Goal: Task Accomplishment & Management: Manage account settings

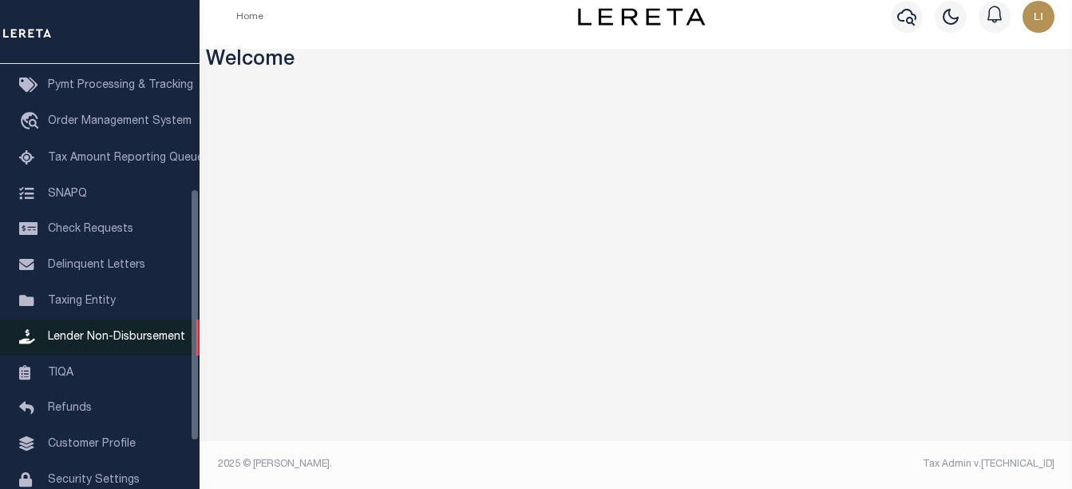
scroll to position [289, 0]
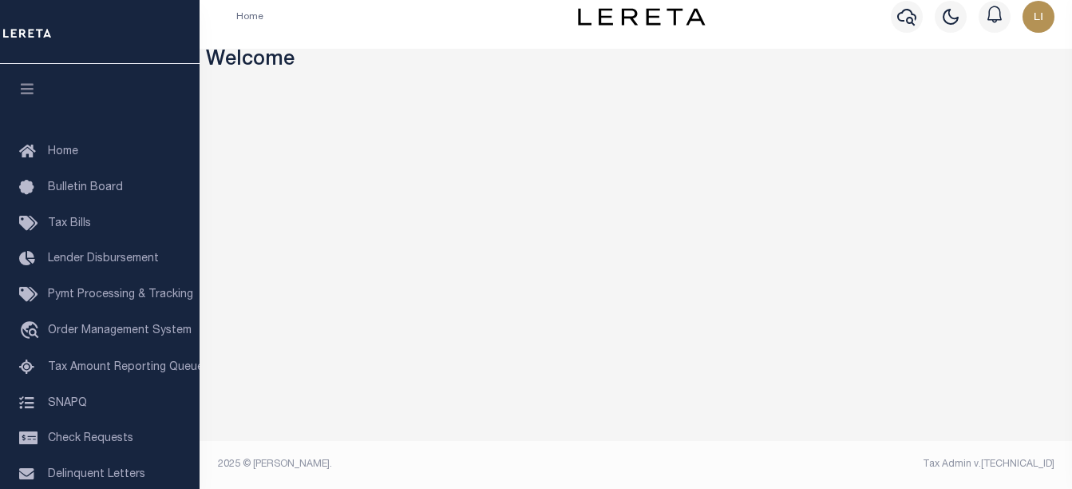
scroll to position [289, 0]
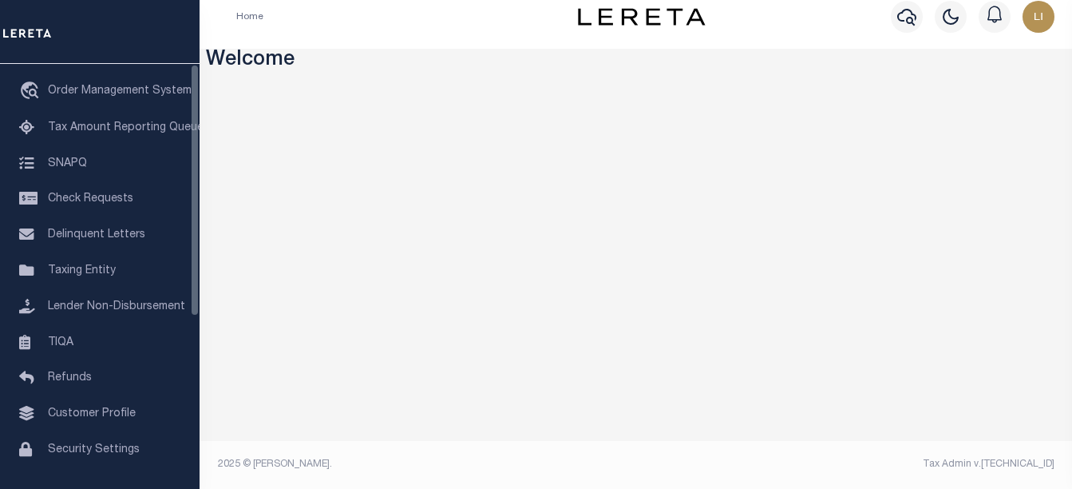
scroll to position [289, 0]
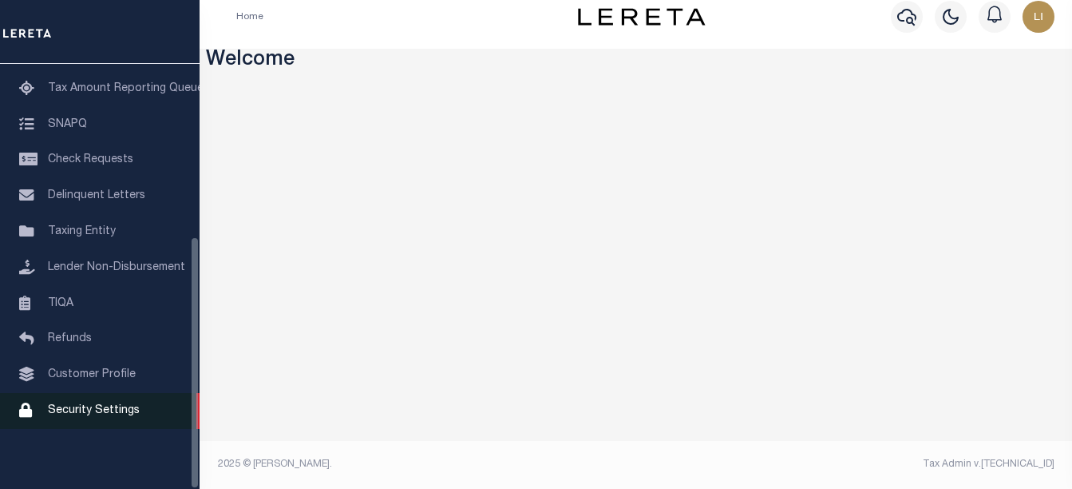
click at [106, 417] on link "Security Settings" at bounding box center [100, 411] width 200 height 36
